Goal: Browse casually: Explore the website without a specific task or goal

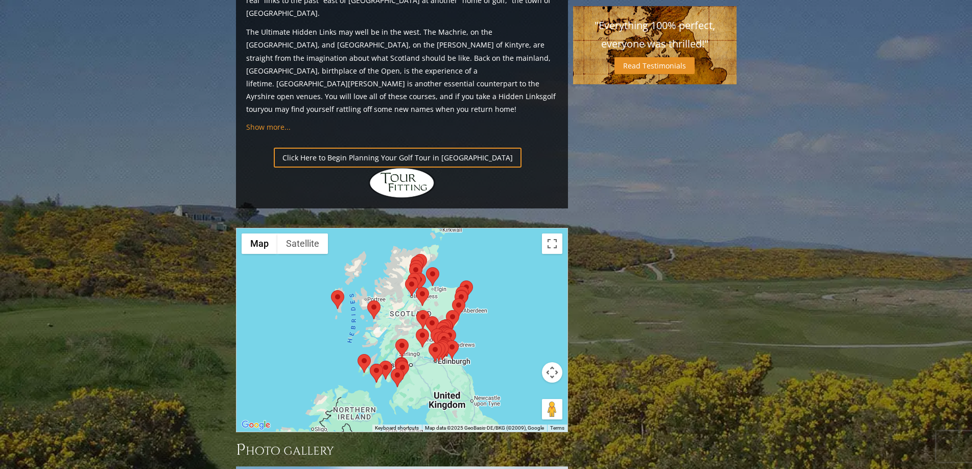
scroll to position [1073, 0]
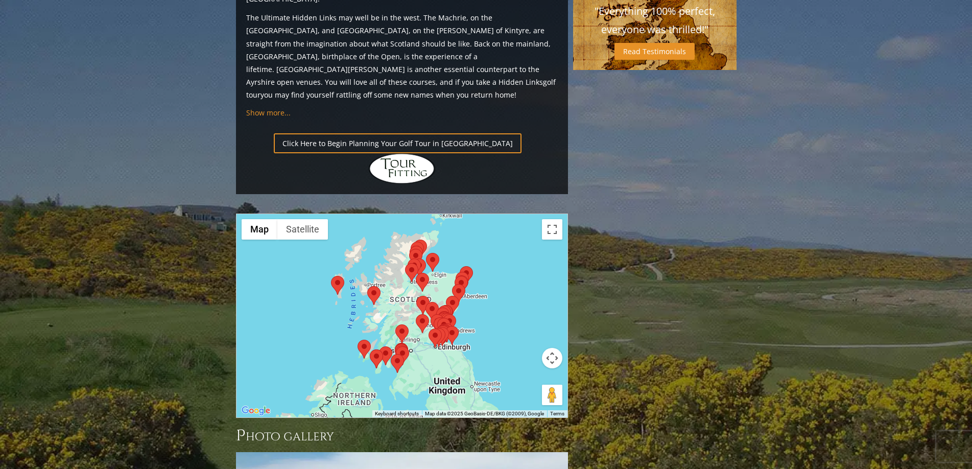
click at [292, 217] on div at bounding box center [401, 315] width 331 height 203
click at [309, 245] on div at bounding box center [401, 315] width 331 height 203
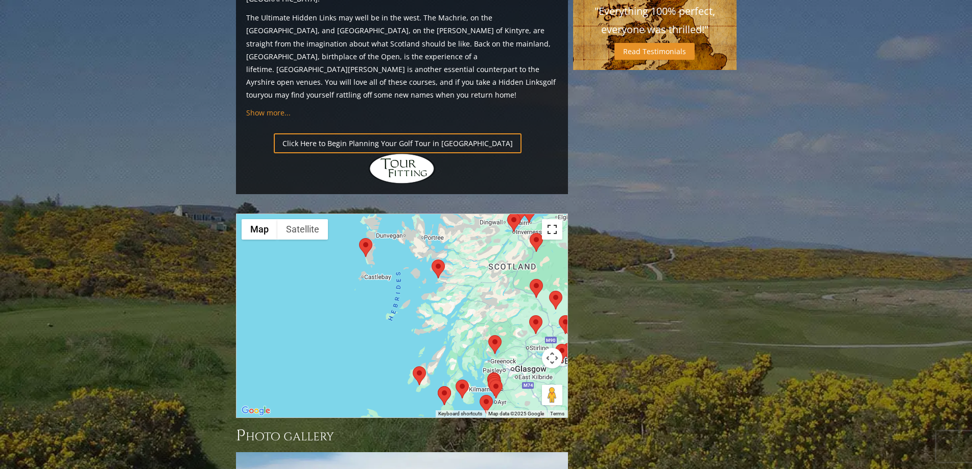
click at [557, 219] on button "Toggle fullscreen view" at bounding box center [552, 229] width 20 height 20
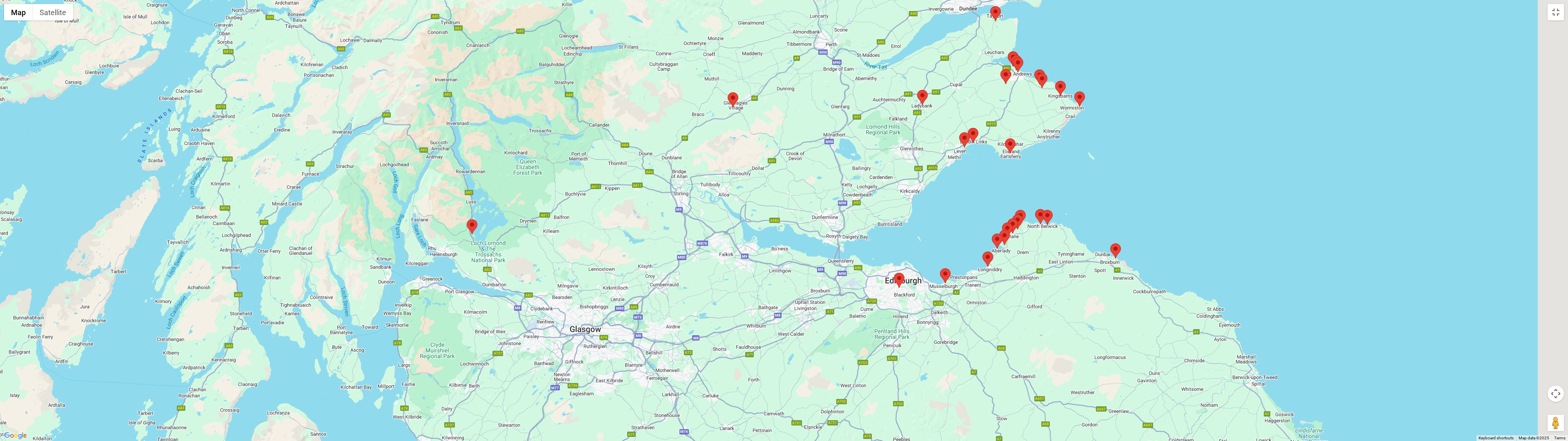
drag, startPoint x: 852, startPoint y: 241, endPoint x: 431, endPoint y: 173, distance: 426.5
click at [431, 173] on div at bounding box center [784, 220] width 1568 height 441
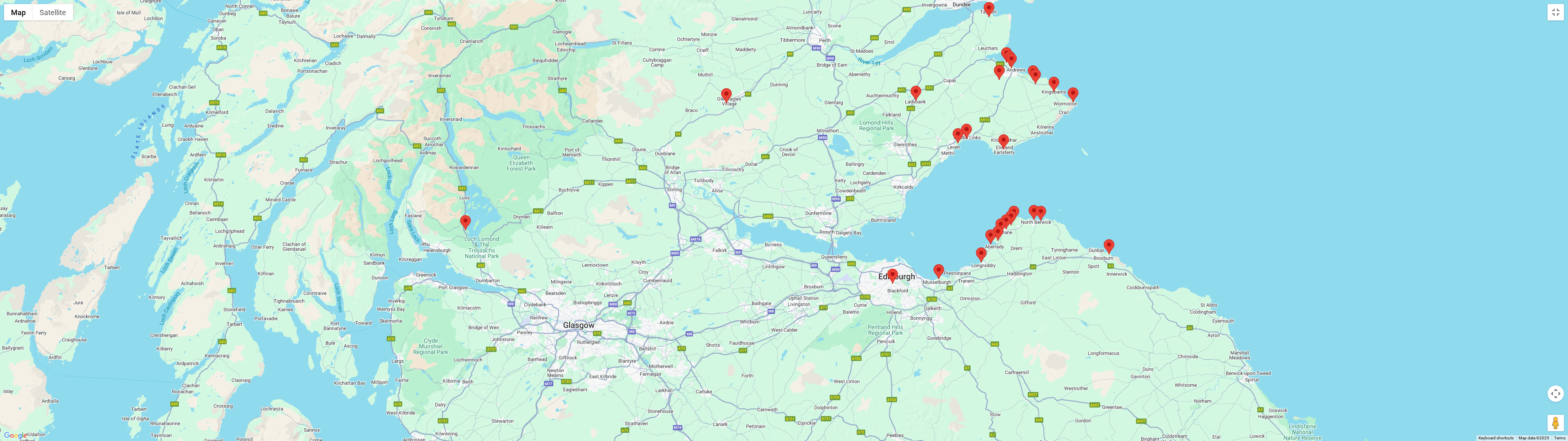
drag, startPoint x: 788, startPoint y: 296, endPoint x: 804, endPoint y: 164, distance: 133.0
click at [776, 175] on div at bounding box center [784, 220] width 1568 height 441
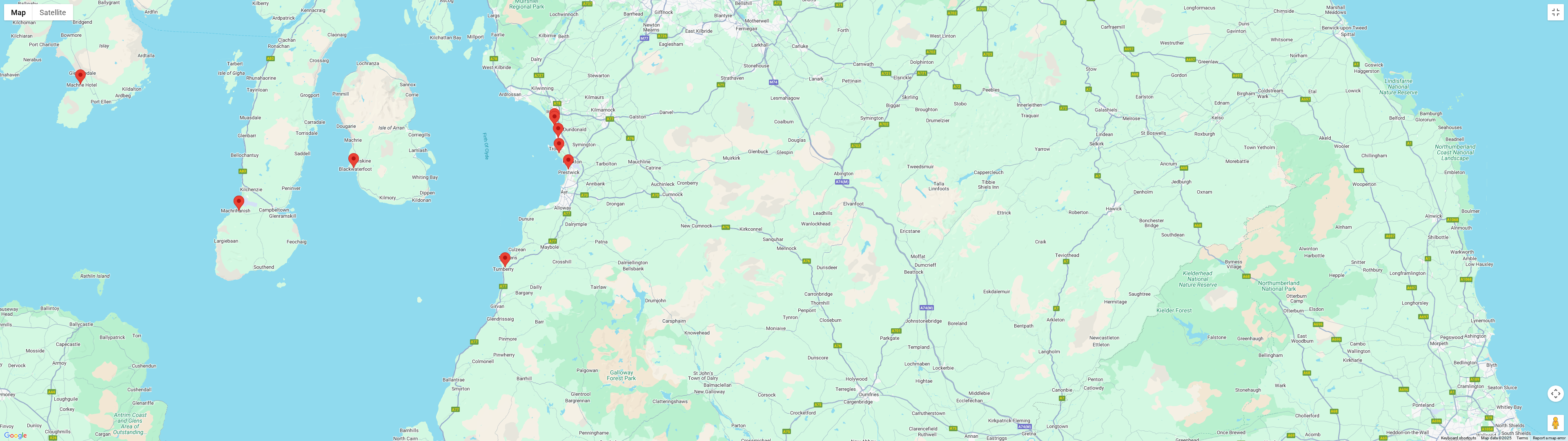
drag, startPoint x: 606, startPoint y: 277, endPoint x: 661, endPoint y: 224, distance: 76.4
click at [661, 224] on div at bounding box center [784, 220] width 1568 height 441
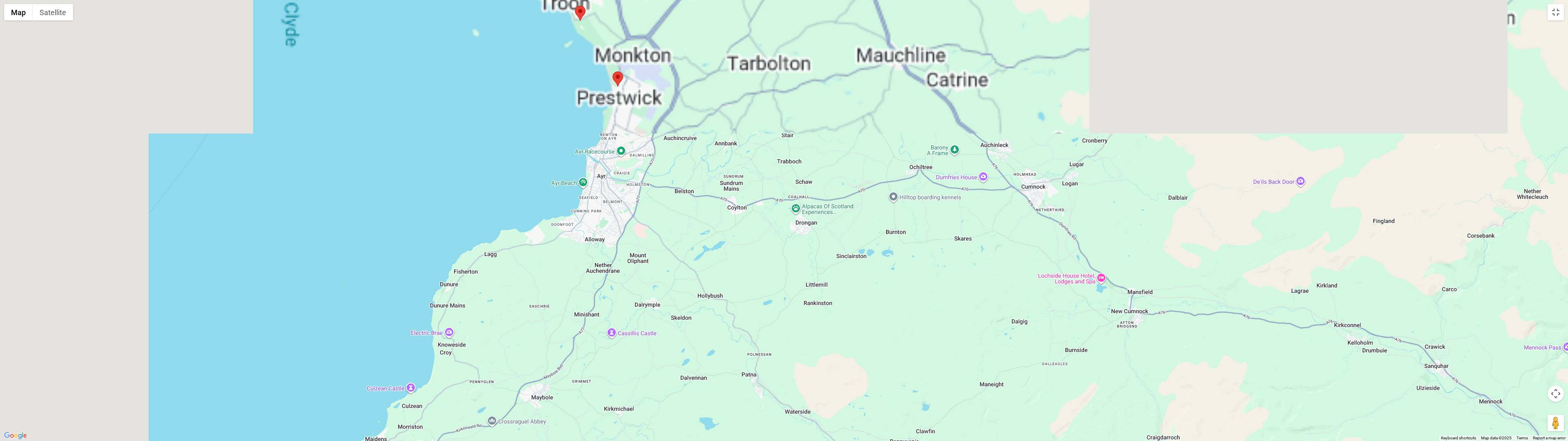
drag, startPoint x: 485, startPoint y: 181, endPoint x: 712, endPoint y: 310, distance: 261.1
click at [731, 322] on div at bounding box center [784, 220] width 1568 height 441
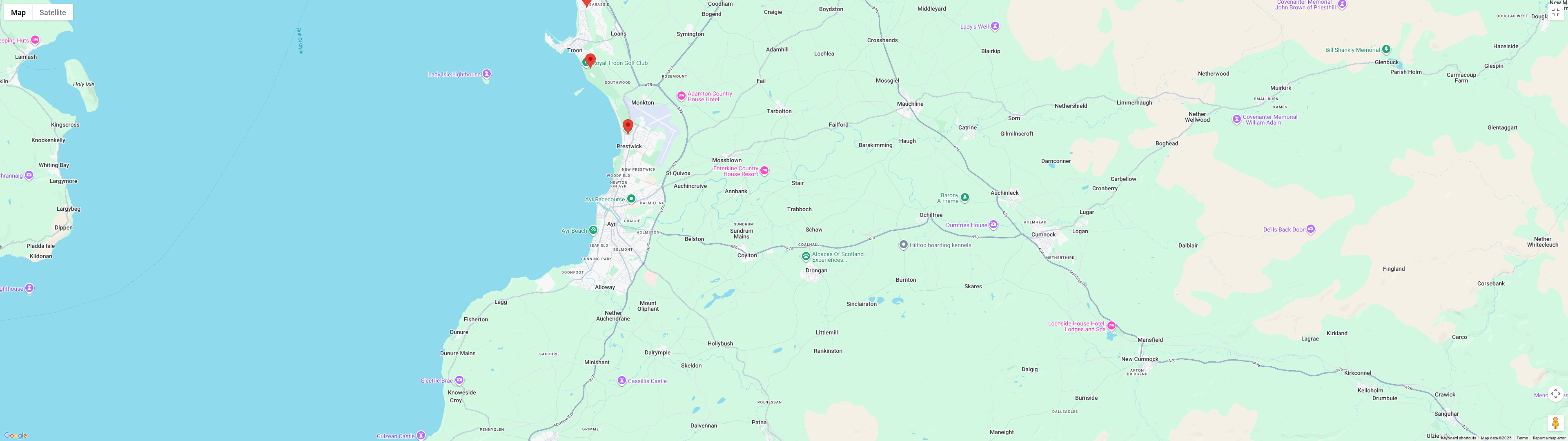
drag, startPoint x: 619, startPoint y: 256, endPoint x: 619, endPoint y: 303, distance: 47.0
click at [619, 303] on div at bounding box center [784, 220] width 1568 height 441
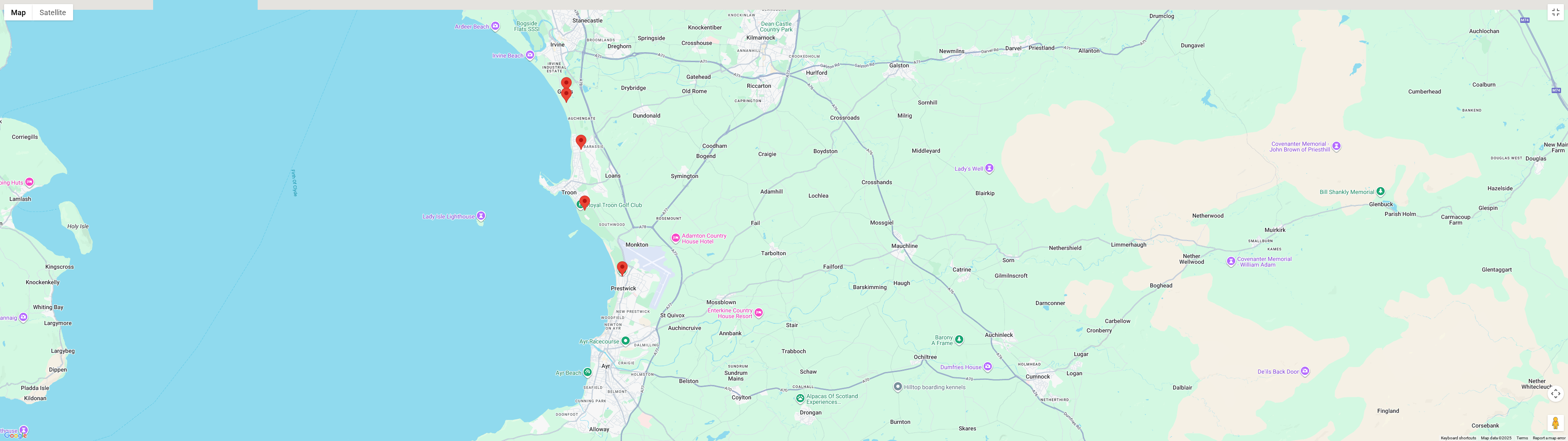
drag, startPoint x: 610, startPoint y: 204, endPoint x: 604, endPoint y: 271, distance: 67.3
click at [604, 271] on div at bounding box center [784, 220] width 1568 height 441
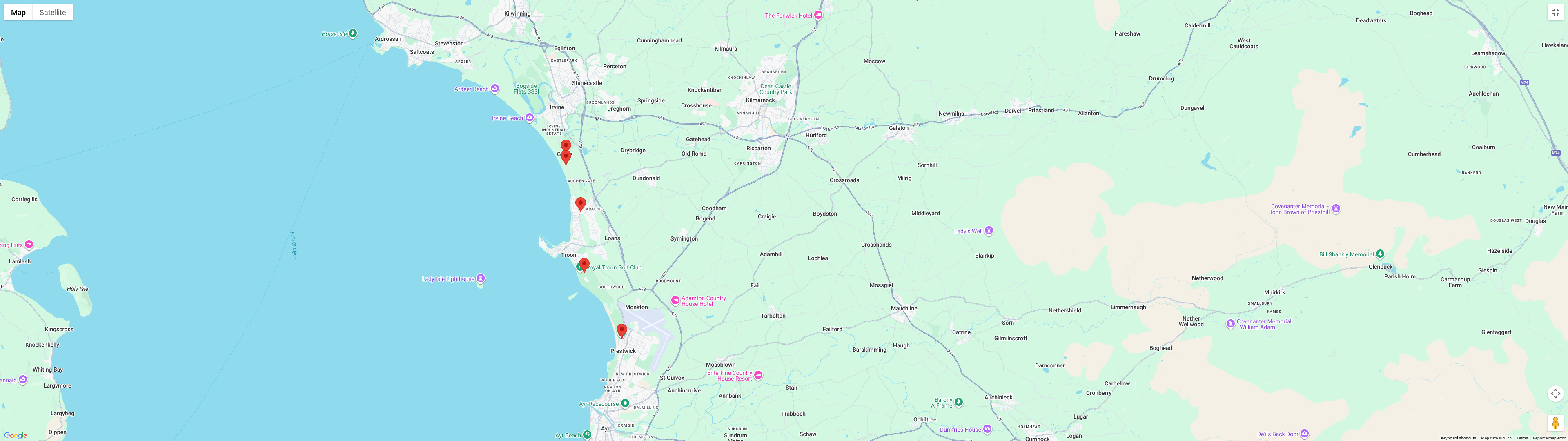
drag, startPoint x: 575, startPoint y: 210, endPoint x: 574, endPoint y: 276, distance: 66.0
click at [574, 276] on div at bounding box center [784, 220] width 1568 height 441
drag, startPoint x: 531, startPoint y: 203, endPoint x: 530, endPoint y: 220, distance: 17.0
click at [530, 220] on div at bounding box center [784, 220] width 1568 height 441
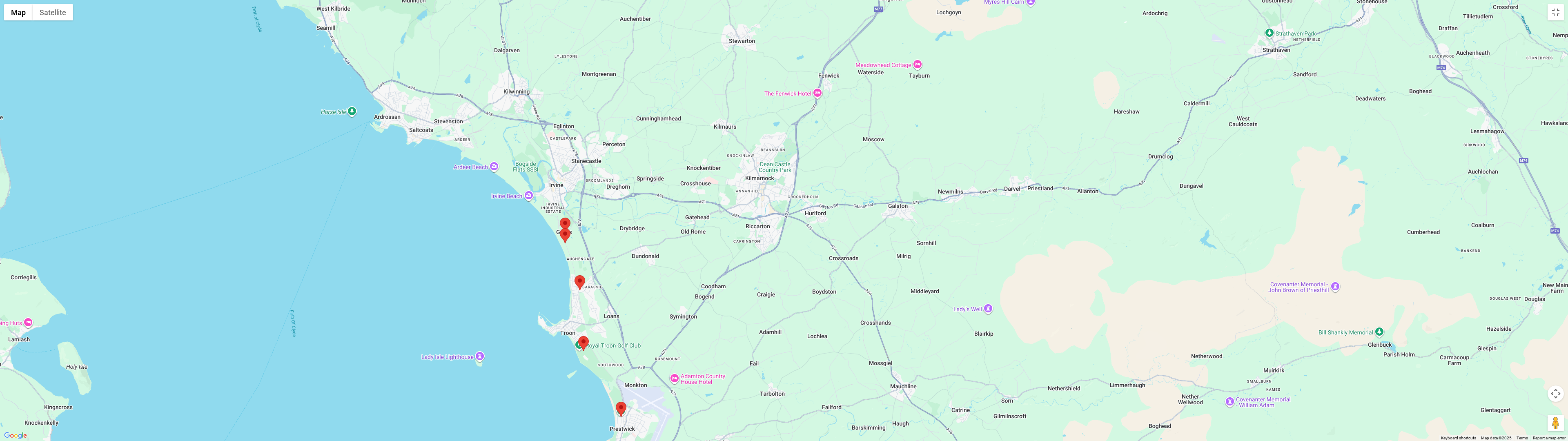
drag, startPoint x: 532, startPoint y: 189, endPoint x: 532, endPoint y: 241, distance: 52.0
click at [532, 241] on div at bounding box center [784, 220] width 1568 height 441
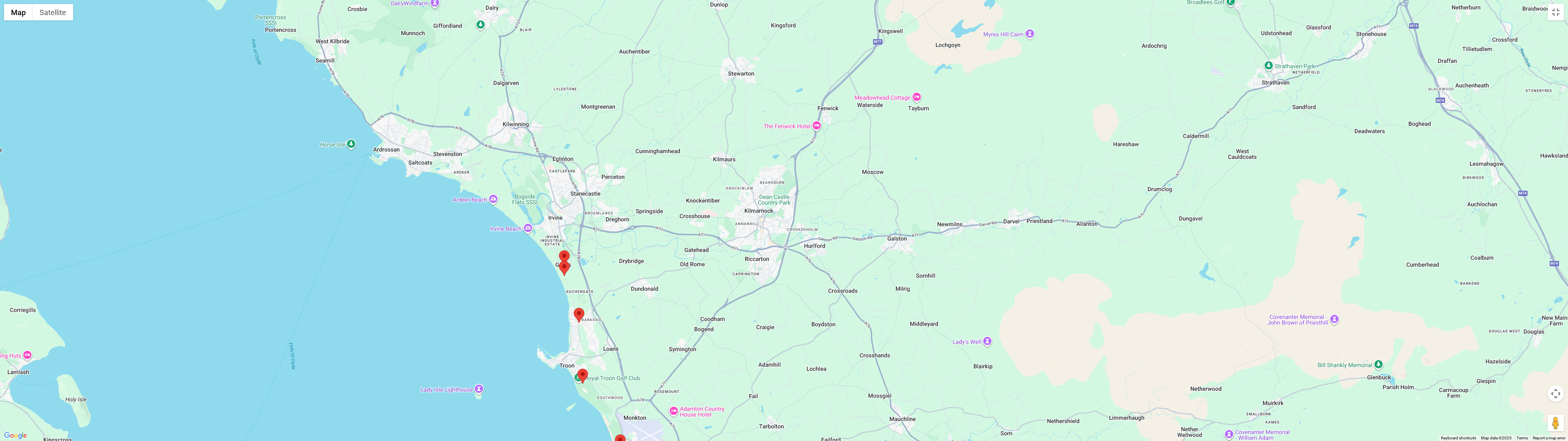
drag, startPoint x: 531, startPoint y: 222, endPoint x: 530, endPoint y: 256, distance: 34.0
click at [530, 256] on div at bounding box center [784, 220] width 1568 height 441
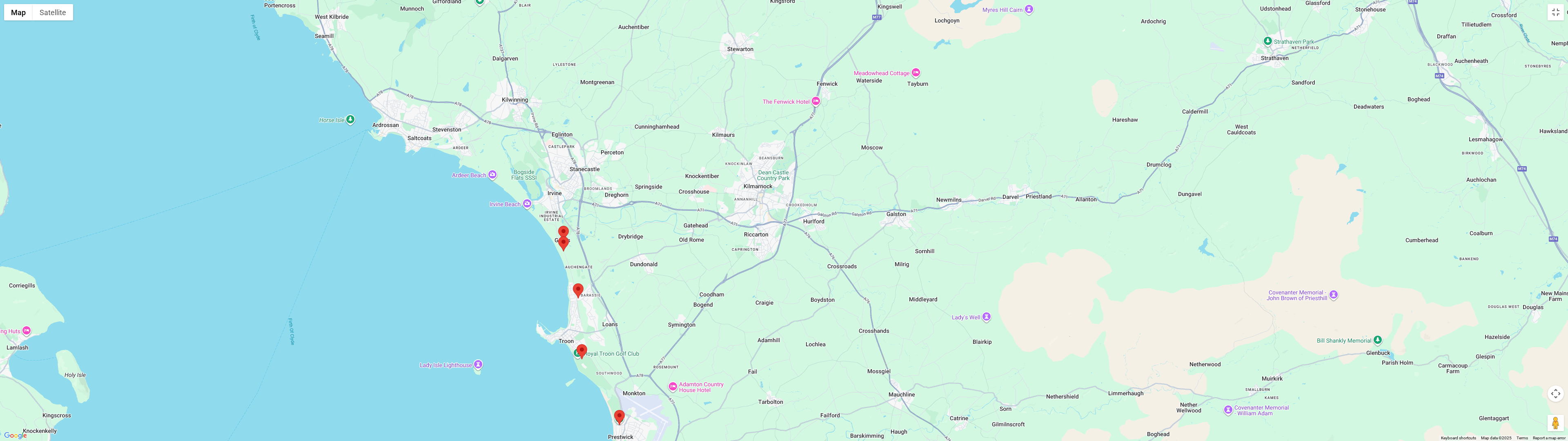
drag, startPoint x: 528, startPoint y: 264, endPoint x: 521, endPoint y: 213, distance: 51.5
click at [521, 213] on div at bounding box center [784, 220] width 1568 height 441
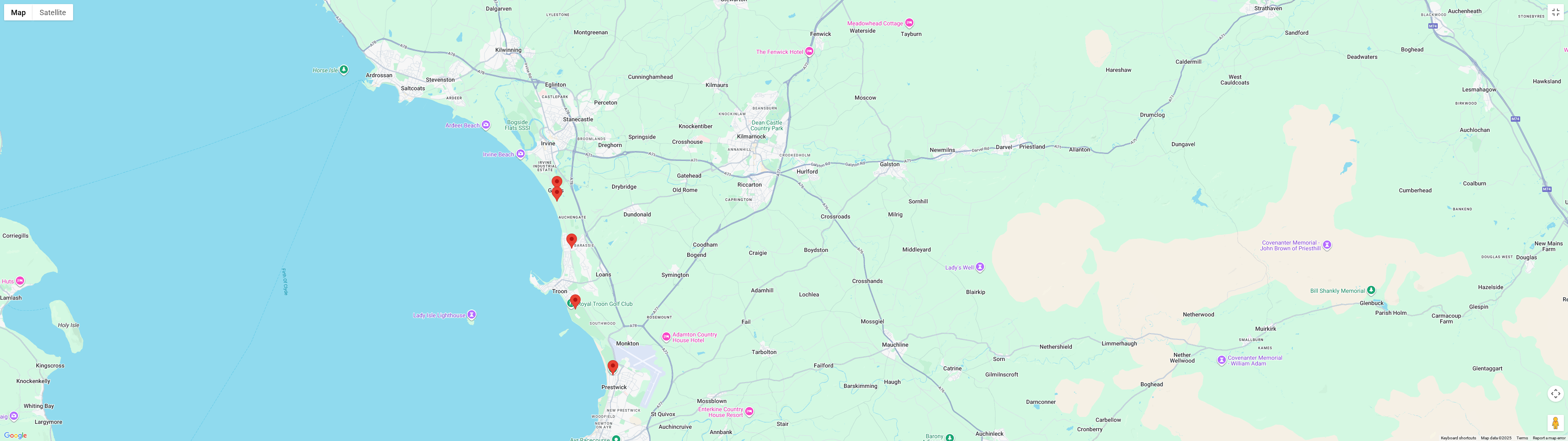
drag, startPoint x: 513, startPoint y: 269, endPoint x: 515, endPoint y: 218, distance: 51.0
click at [515, 220] on div at bounding box center [784, 220] width 1568 height 441
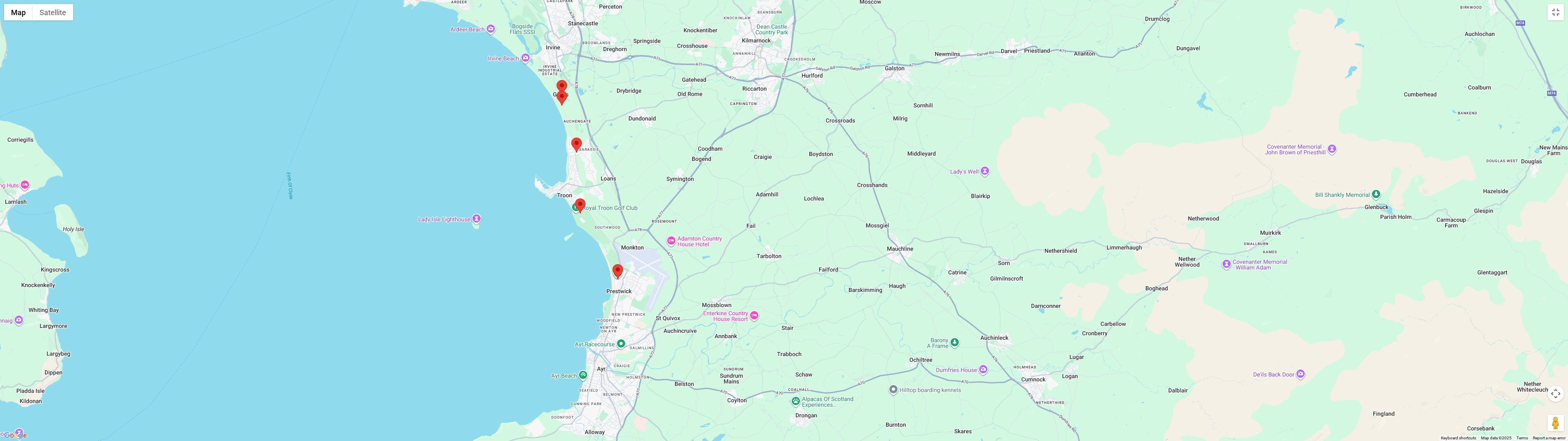
drag, startPoint x: 554, startPoint y: 272, endPoint x: 554, endPoint y: 217, distance: 55.0
click at [557, 231] on div at bounding box center [784, 220] width 1568 height 441
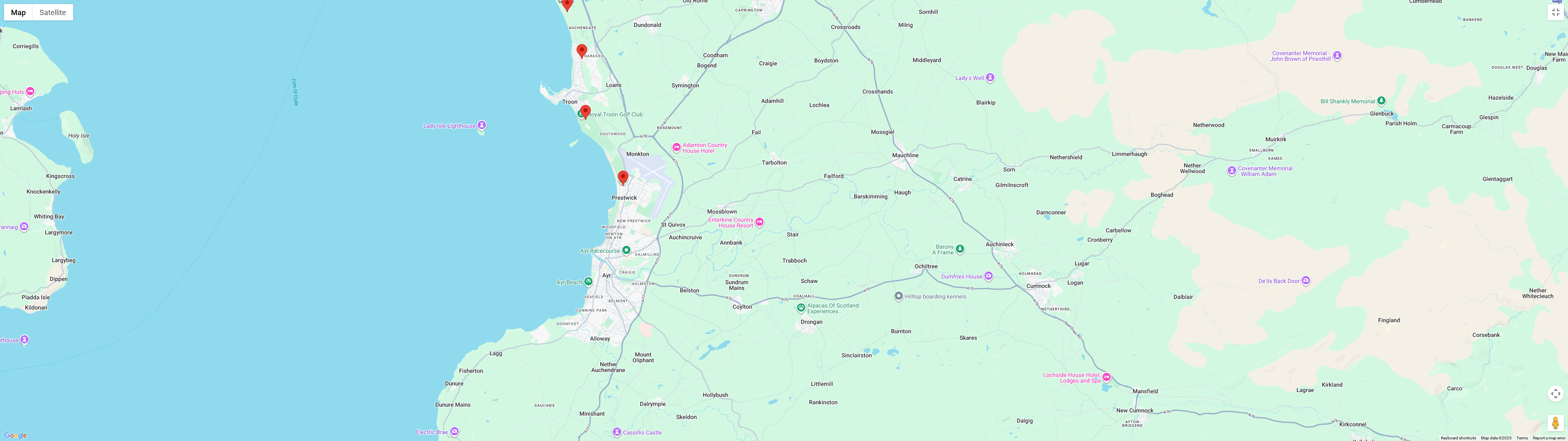
drag, startPoint x: 517, startPoint y: 272, endPoint x: 544, endPoint y: 184, distance: 92.0
click at [545, 191] on div at bounding box center [784, 220] width 1568 height 441
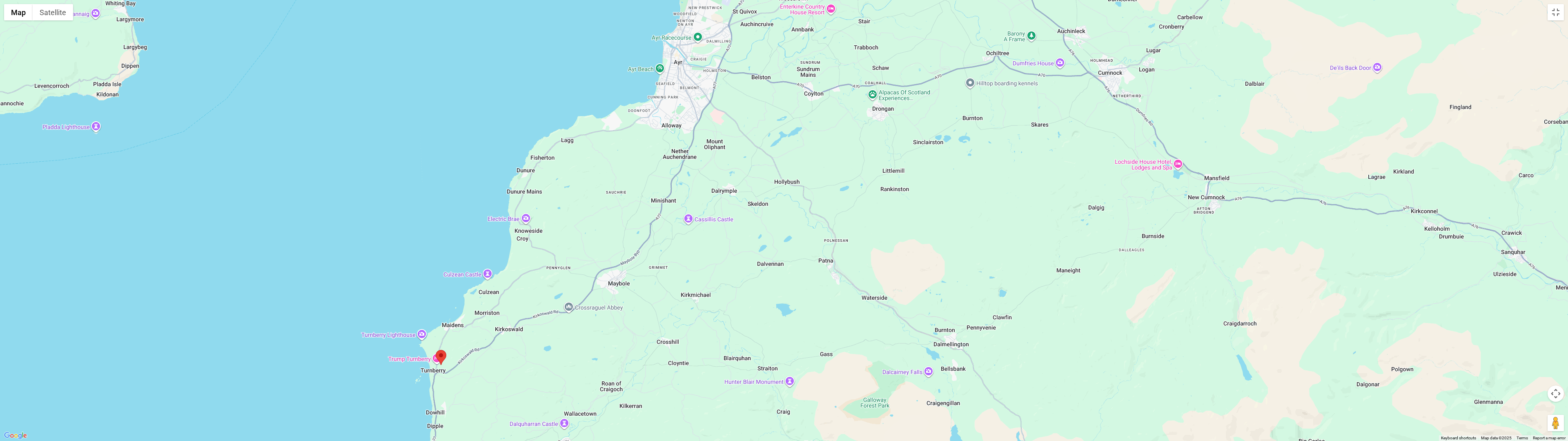
drag, startPoint x: 488, startPoint y: 268, endPoint x: 496, endPoint y: 201, distance: 67.5
click at [496, 201] on div at bounding box center [784, 220] width 1568 height 441
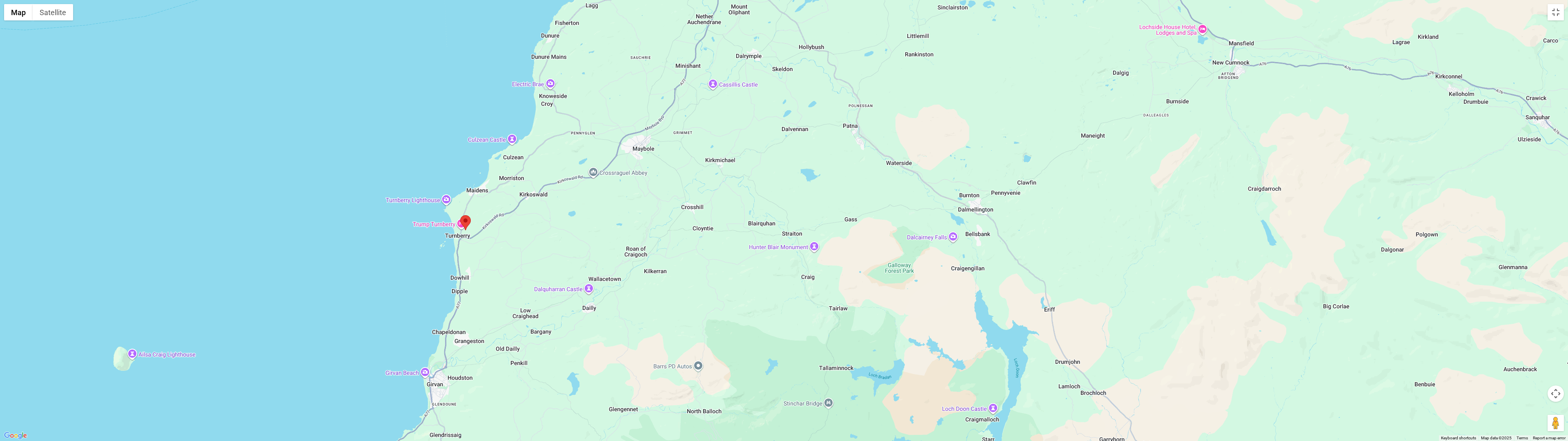
drag, startPoint x: 541, startPoint y: 284, endPoint x: 571, endPoint y: 217, distance: 73.4
click at [571, 217] on div at bounding box center [784, 220] width 1568 height 441
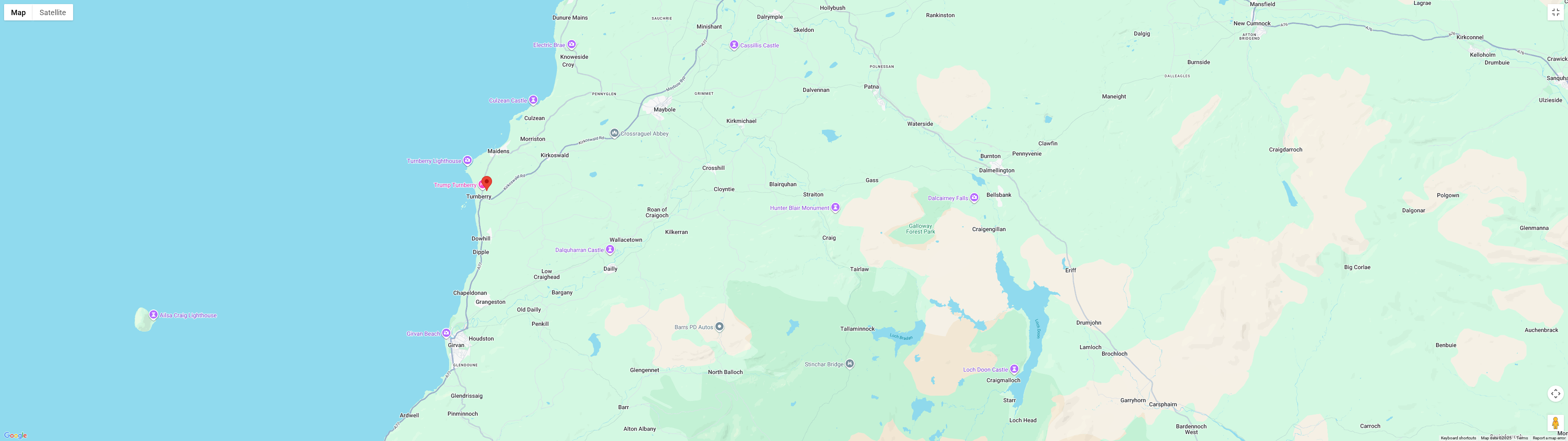
drag, startPoint x: 513, startPoint y: 280, endPoint x: 529, endPoint y: 244, distance: 39.4
click at [529, 248] on div at bounding box center [784, 220] width 1568 height 441
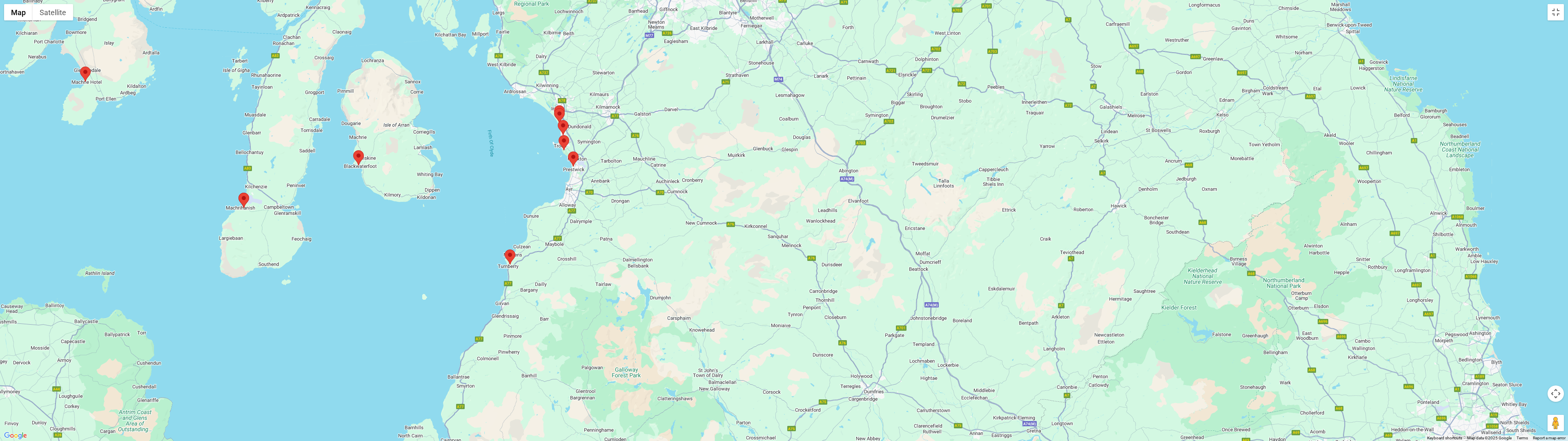
drag, startPoint x: 541, startPoint y: 224, endPoint x: 516, endPoint y: 305, distance: 84.8
click at [516, 305] on div at bounding box center [784, 220] width 1568 height 441
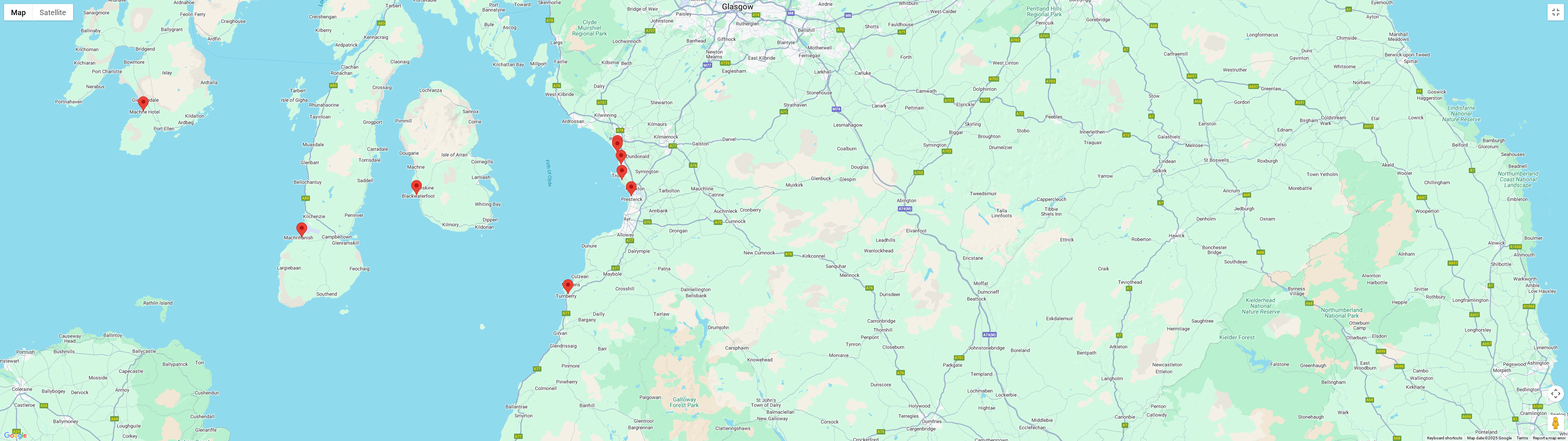
drag, startPoint x: 354, startPoint y: 254, endPoint x: 410, endPoint y: 276, distance: 60.2
click at [413, 280] on div at bounding box center [784, 220] width 1568 height 441
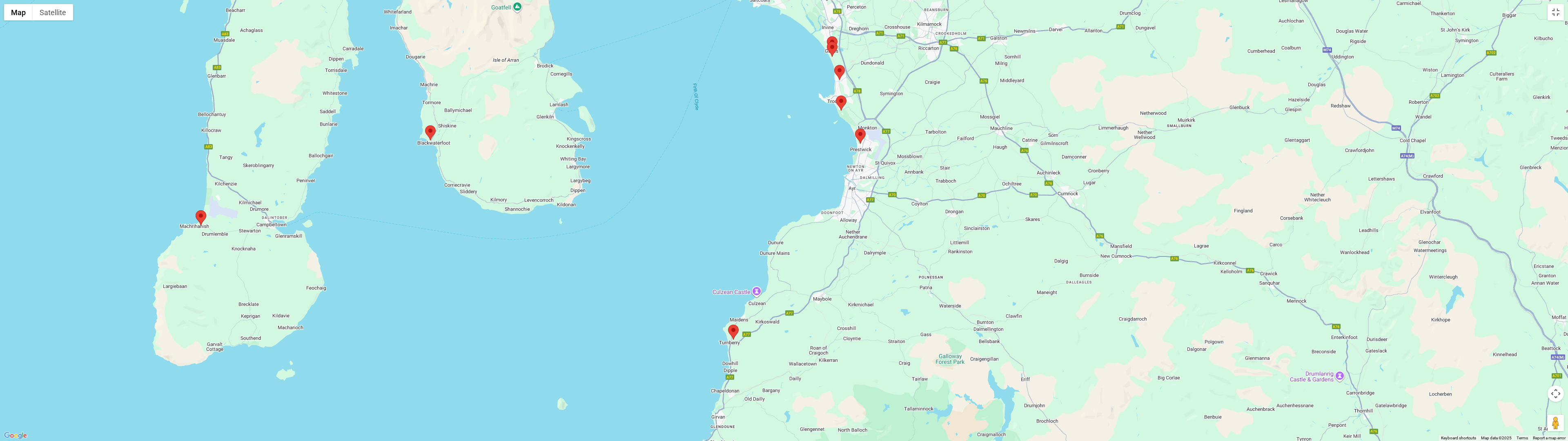
drag, startPoint x: 371, startPoint y: 202, endPoint x: 471, endPoint y: 249, distance: 110.5
click at [471, 249] on div at bounding box center [784, 220] width 1568 height 441
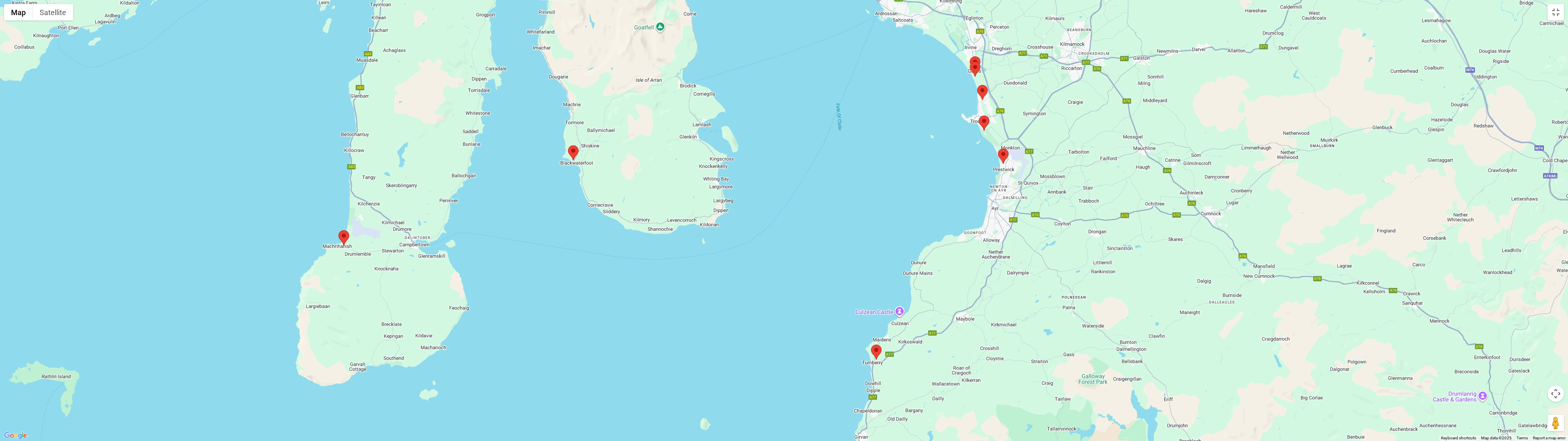
drag, startPoint x: 197, startPoint y: 250, endPoint x: 357, endPoint y: 280, distance: 162.8
click at [357, 280] on div at bounding box center [784, 220] width 1568 height 441
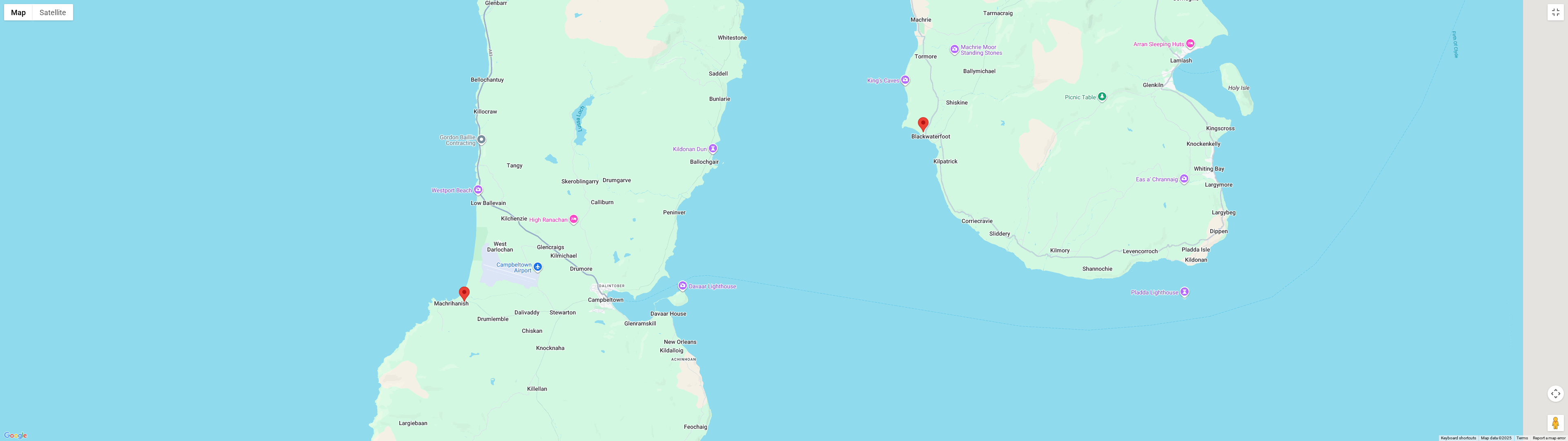
drag, startPoint x: 606, startPoint y: 245, endPoint x: 345, endPoint y: 243, distance: 261.0
click at [345, 243] on div at bounding box center [784, 220] width 1568 height 441
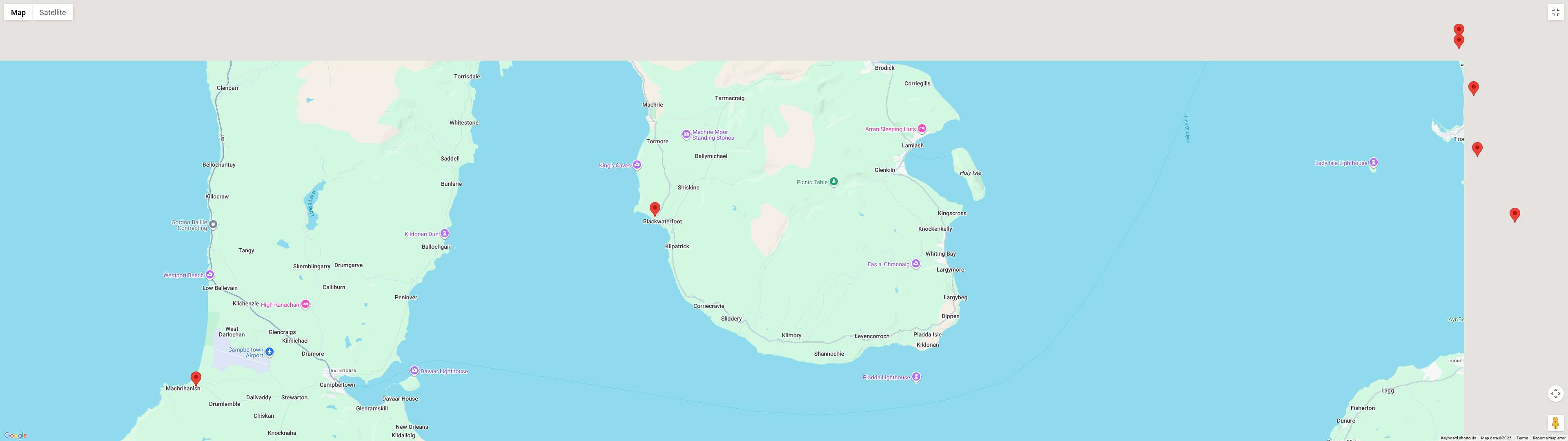
drag, startPoint x: 807, startPoint y: 204, endPoint x: 541, endPoint y: 290, distance: 279.6
click at [541, 290] on div at bounding box center [784, 220] width 1568 height 441
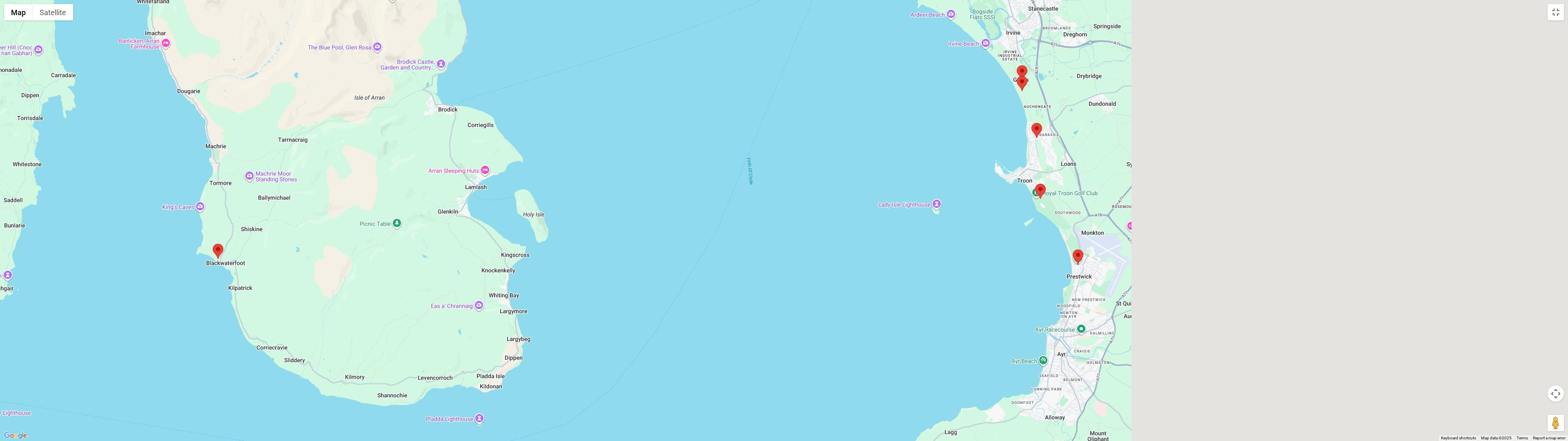
drag, startPoint x: 809, startPoint y: 222, endPoint x: 373, endPoint y: 264, distance: 438.0
click at [373, 264] on div at bounding box center [784, 220] width 1568 height 441
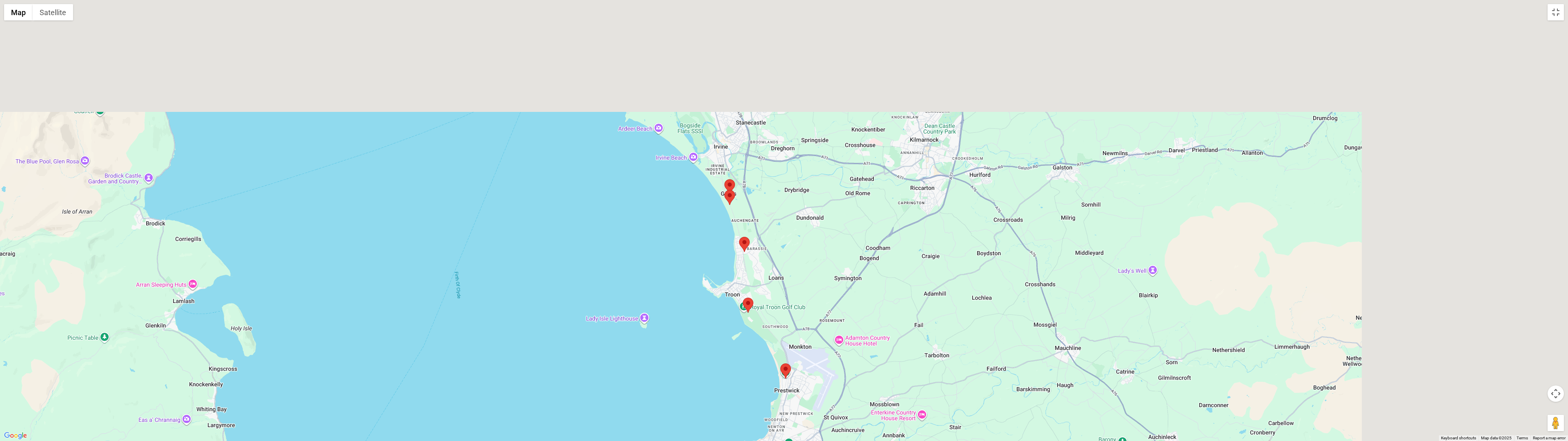
drag, startPoint x: 707, startPoint y: 230, endPoint x: 410, endPoint y: 344, distance: 318.1
click at [410, 344] on div at bounding box center [784, 220] width 1568 height 441
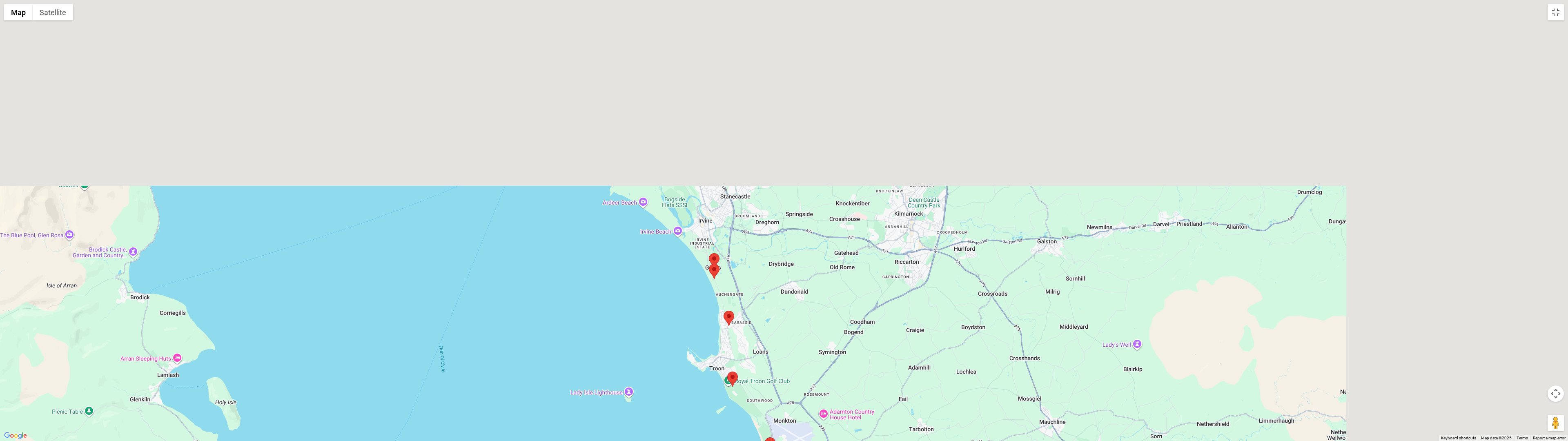
drag, startPoint x: 467, startPoint y: 288, endPoint x: 489, endPoint y: 335, distance: 51.9
click at [501, 354] on div at bounding box center [784, 220] width 1568 height 441
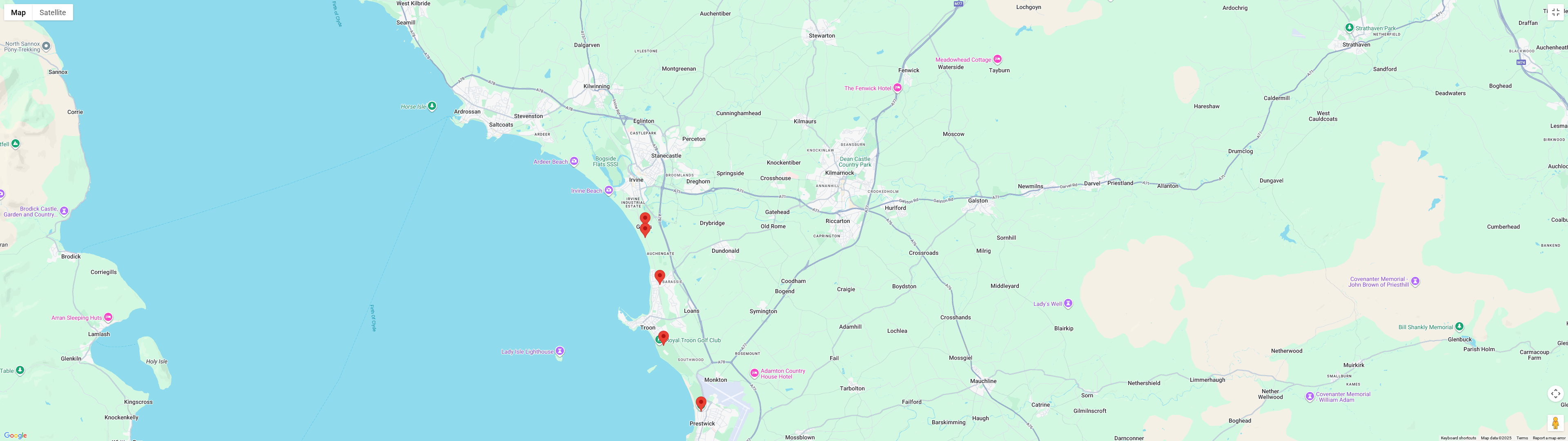
drag, startPoint x: 550, startPoint y: 264, endPoint x: 481, endPoint y: 228, distance: 77.8
click at [481, 228] on div at bounding box center [784, 220] width 1568 height 441
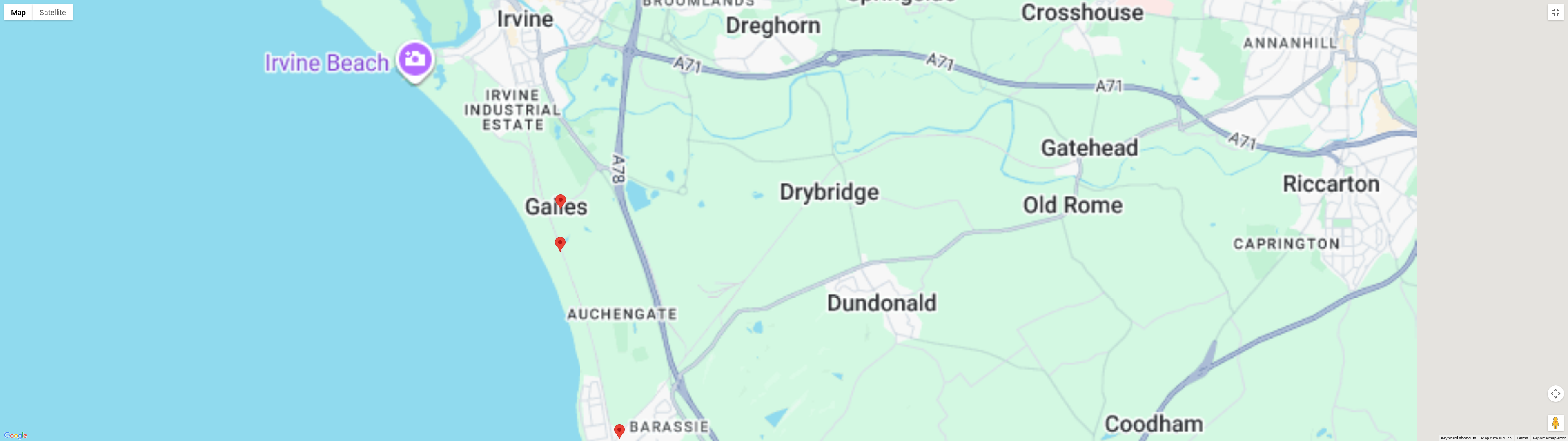
drag, startPoint x: 708, startPoint y: 219, endPoint x: 131, endPoint y: 219, distance: 577.0
click at [131, 219] on div at bounding box center [784, 220] width 1568 height 441
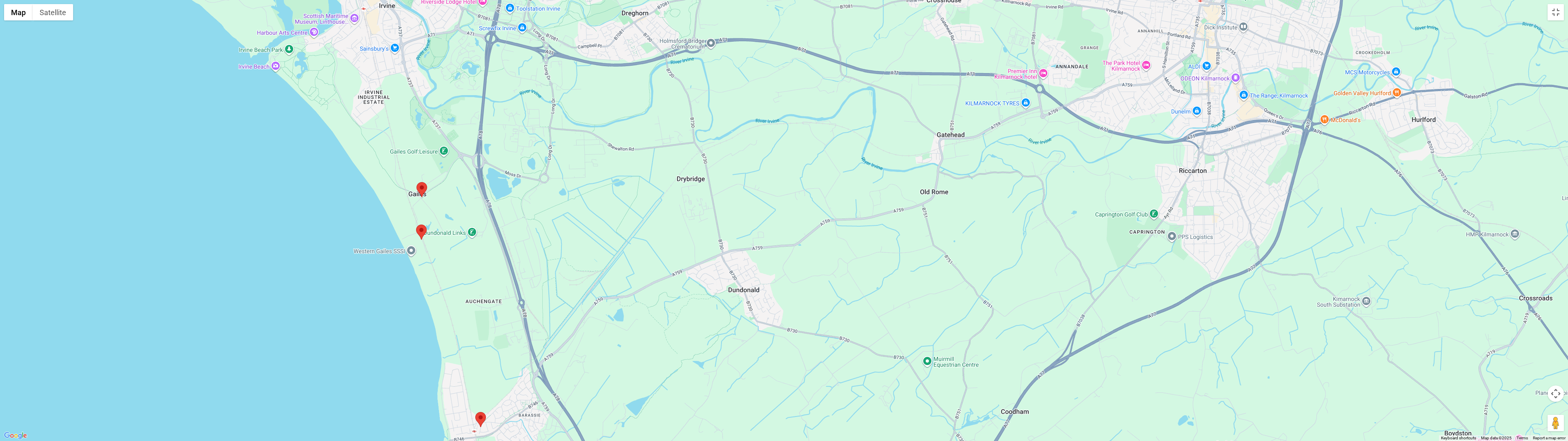
drag, startPoint x: 268, startPoint y: 254, endPoint x: 201, endPoint y: 142, distance: 130.5
click at [192, 113] on div at bounding box center [784, 220] width 1568 height 441
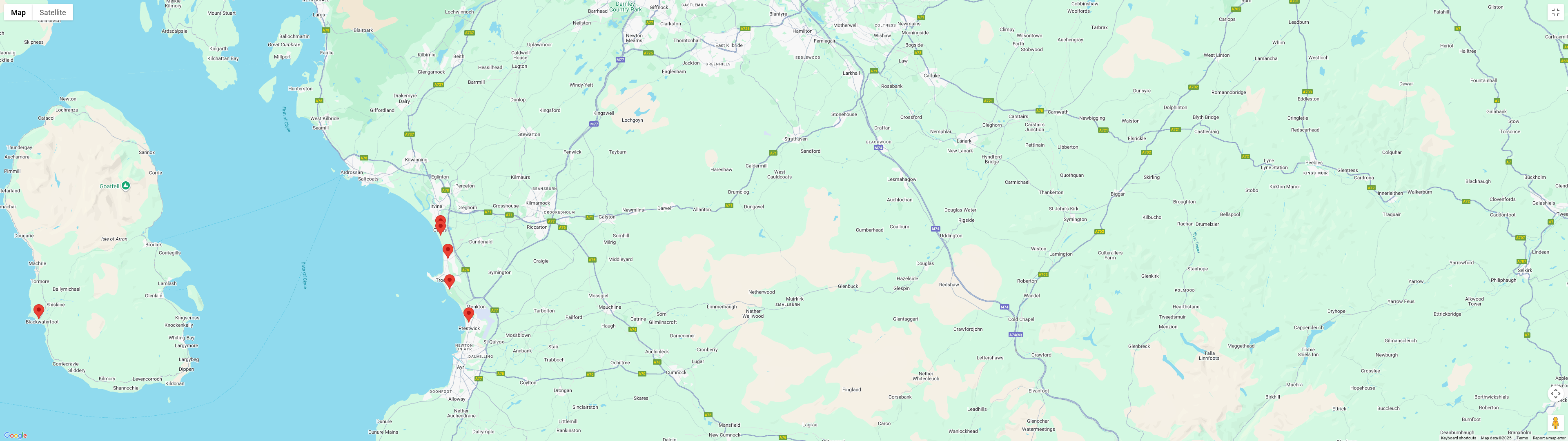
click at [409, 212] on div at bounding box center [784, 220] width 1568 height 441
